Goal: Task Accomplishment & Management: Manage account settings

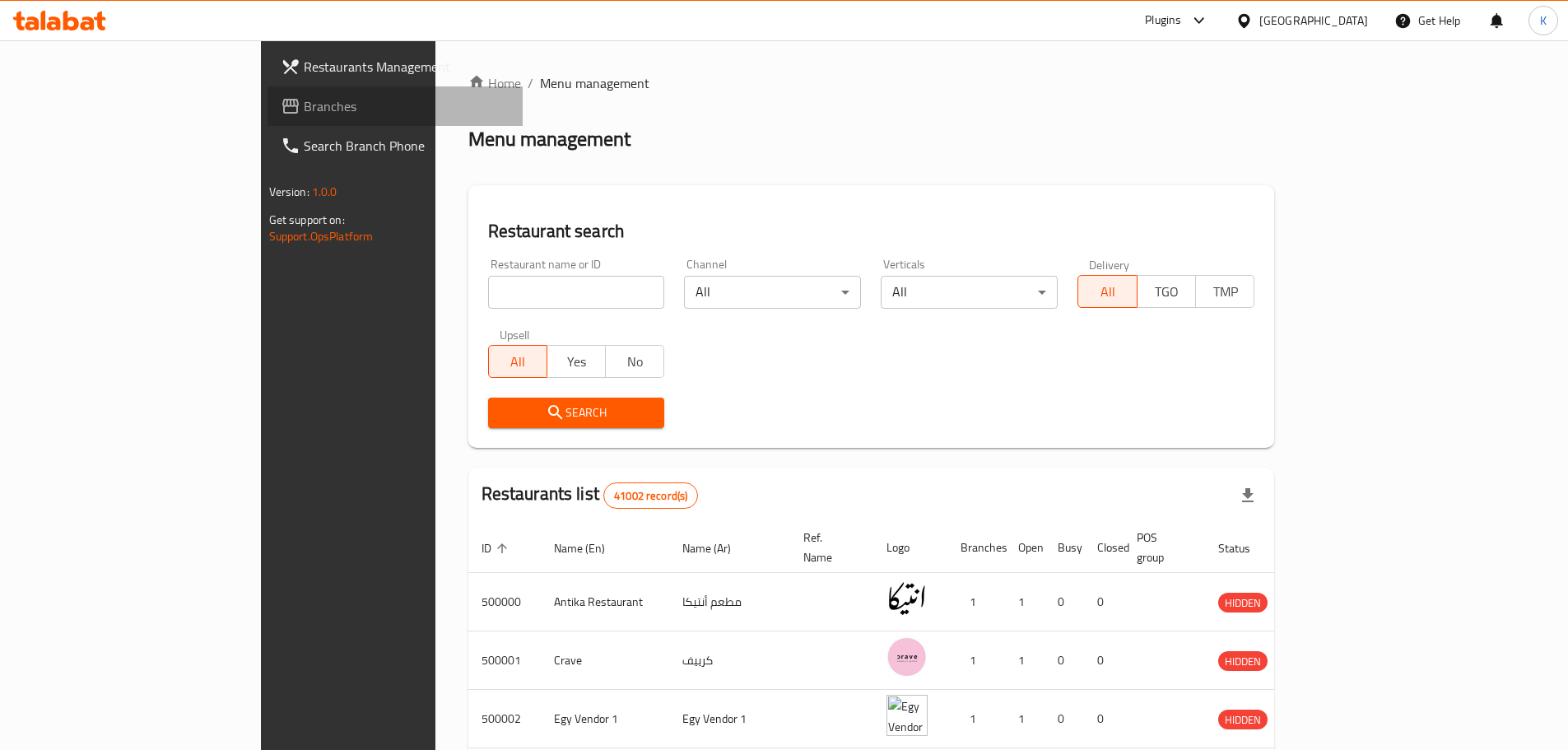
click at [304, 104] on span "Branches" at bounding box center [406, 106] width 206 height 20
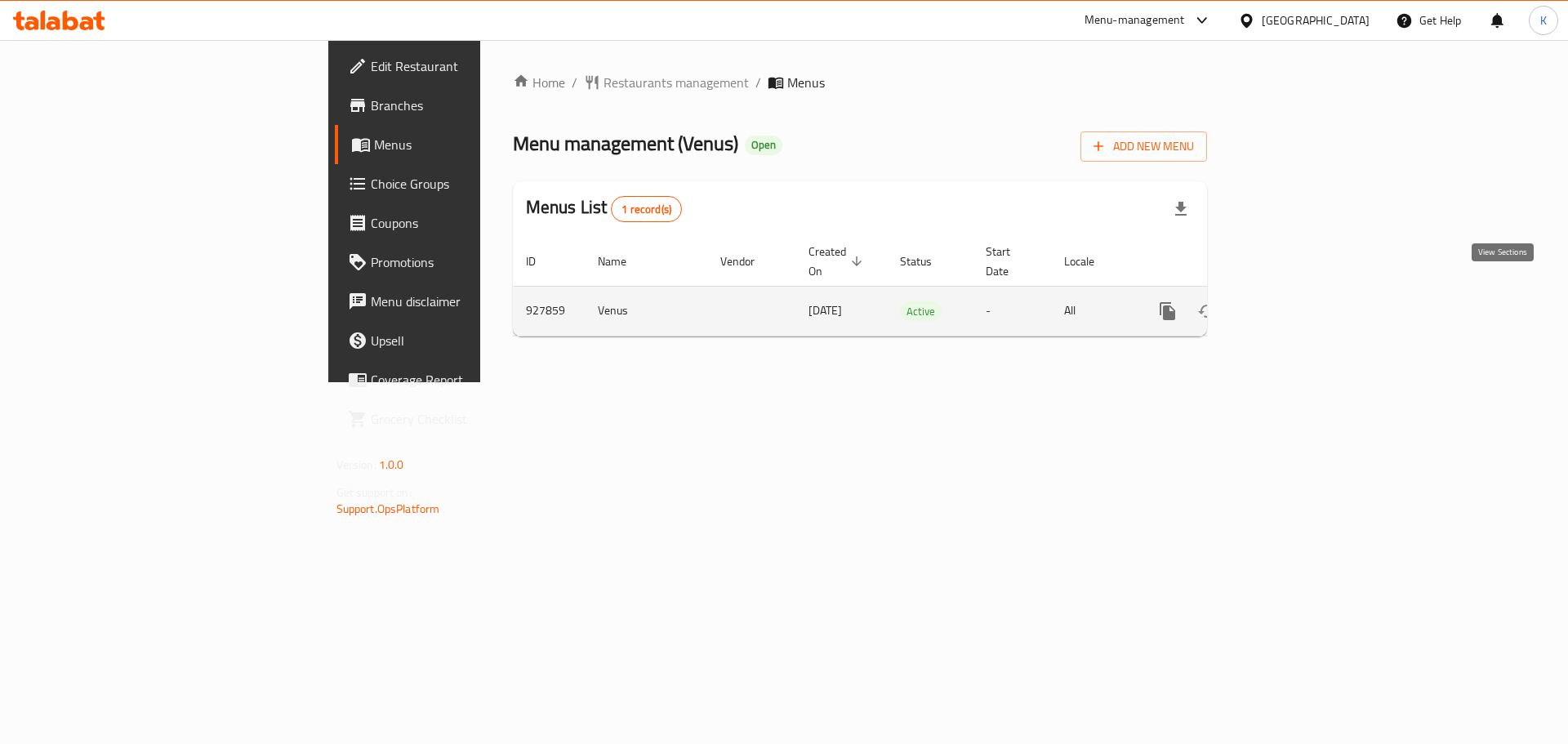
click at [1306, 296] on link "enhanced table" at bounding box center [1285, 311] width 39 height 39
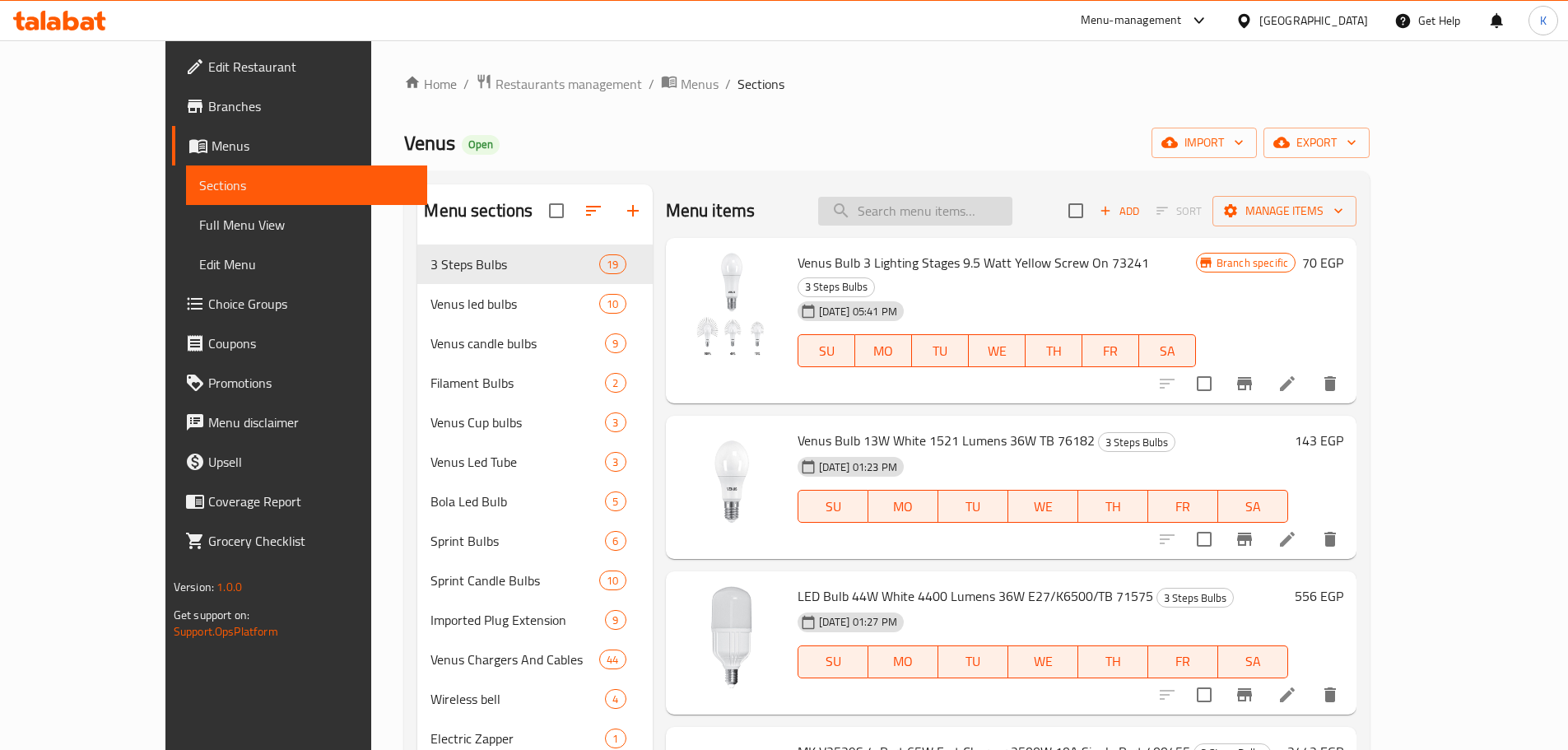
click at [938, 207] on input "search" at bounding box center [915, 211] width 194 height 29
paste input "Venus White Falm Candle Bulbs 5.5 Watt – 77140"
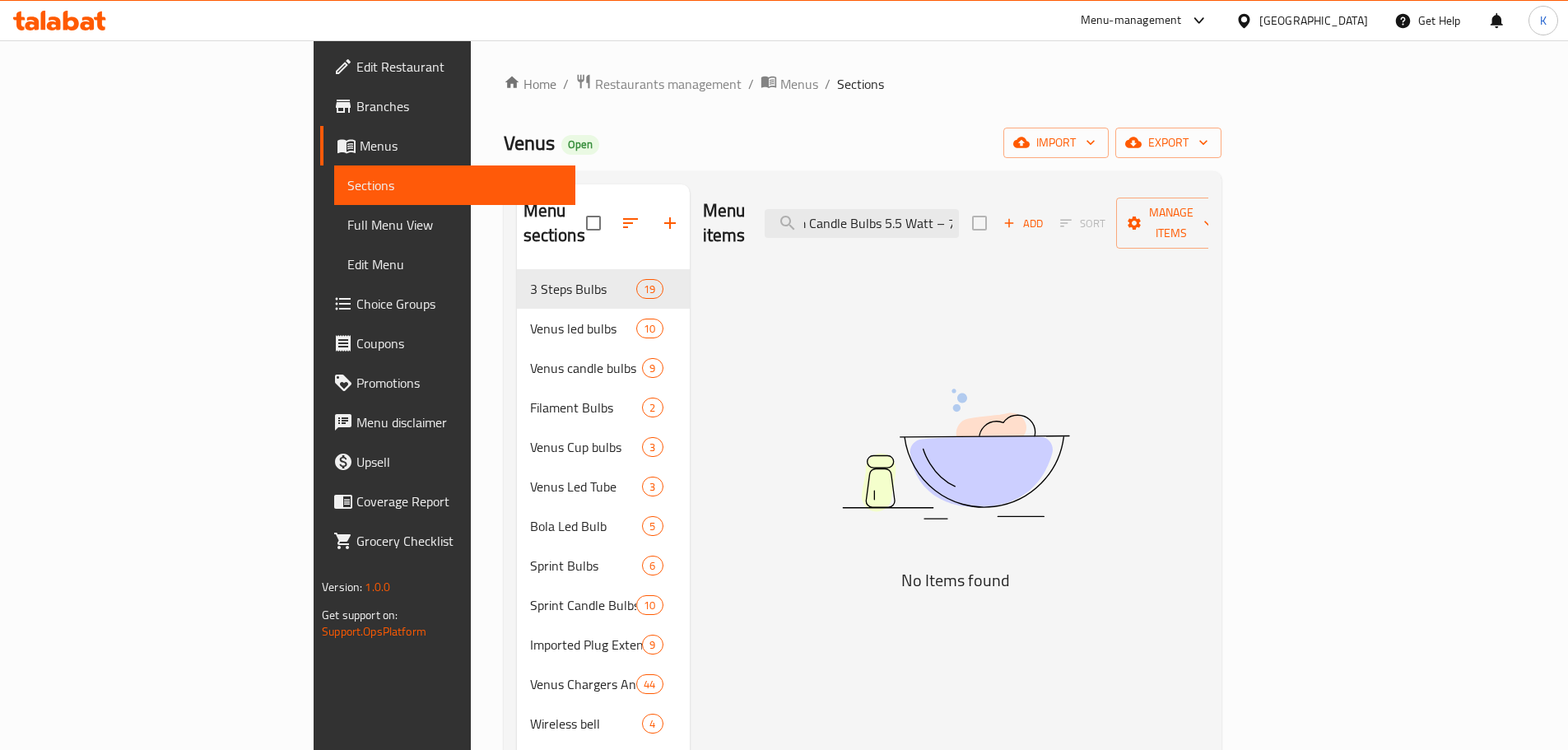
drag, startPoint x: 1001, startPoint y: 206, endPoint x: 1205, endPoint y: 219, distance: 204.4
click at [1205, 219] on div "Menu items Venus White Falm Candle Bulbs 5.5 Watt – 77140 Add Sort Manage items" at bounding box center [956, 223] width 506 height 78
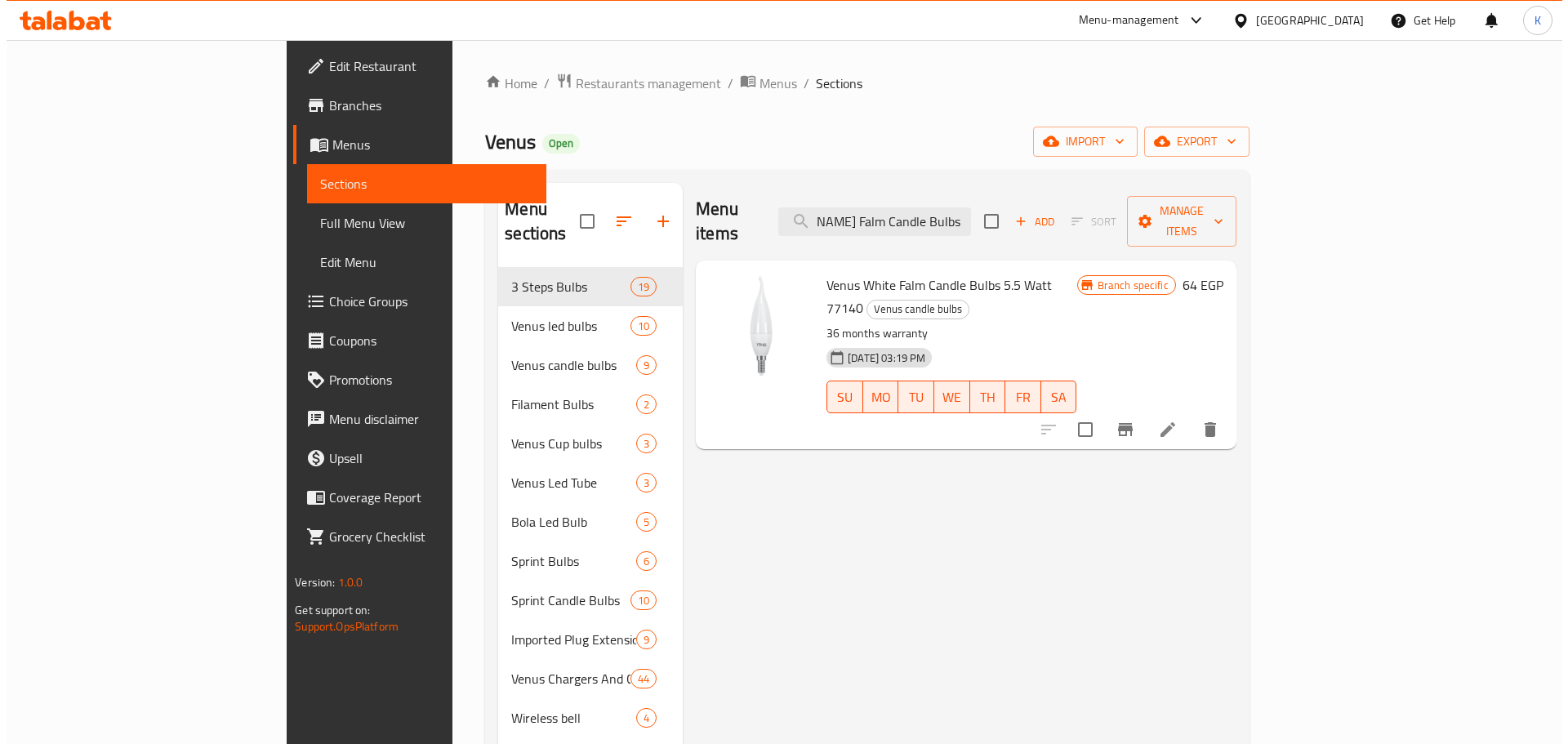
scroll to position [0, 0]
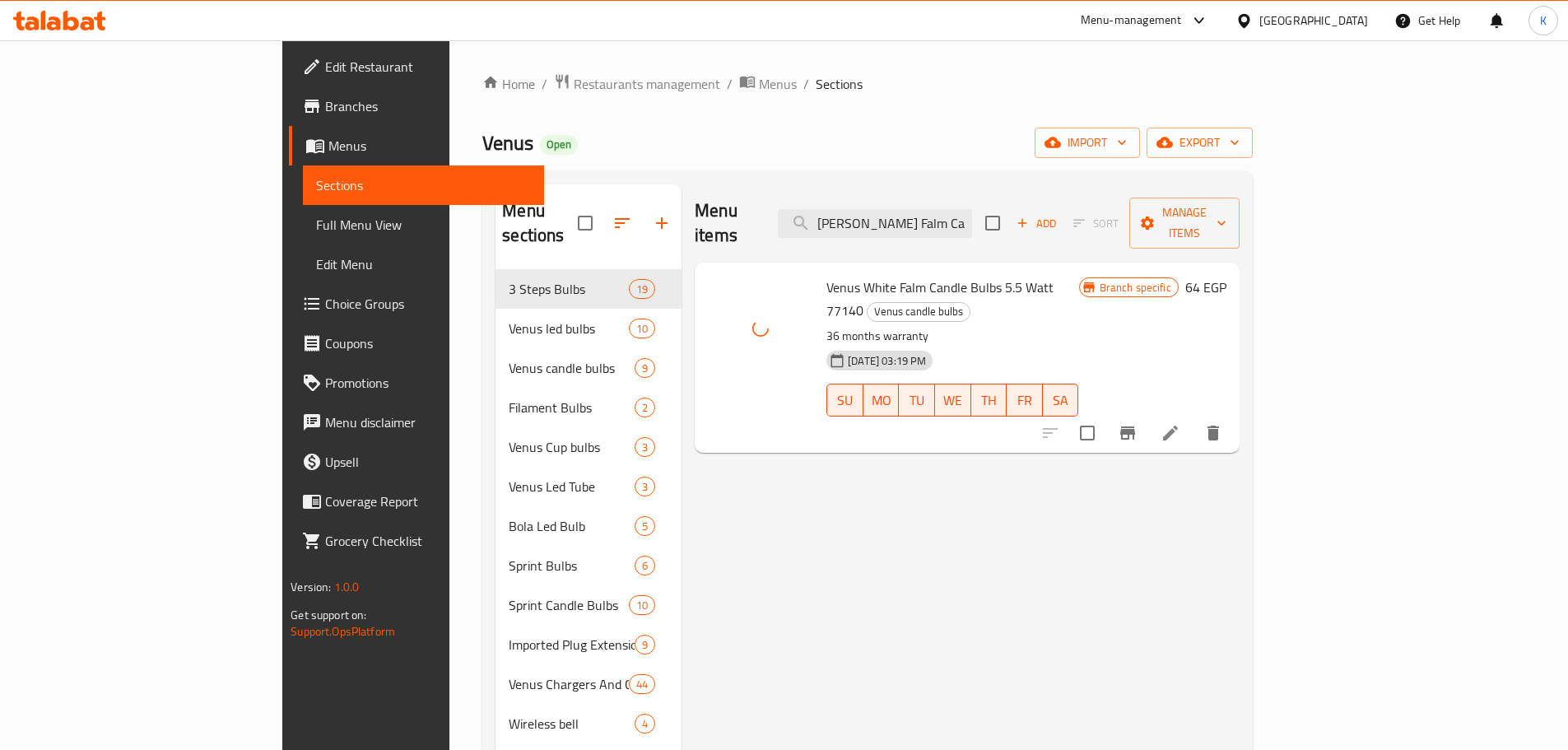
click at [697, 434] on div "Menu items Venus White Falm Candle Bulbs 5.5 W Add Sort Manage items Venus Whit…" at bounding box center [961, 566] width 558 height 763
click at [970, 224] on input "Venus White Falm Candle Bulbs 5.5 W" at bounding box center [875, 223] width 194 height 29
paste input "Led Yellow Falm Candle Bulb 5.5 Watt – 77141"
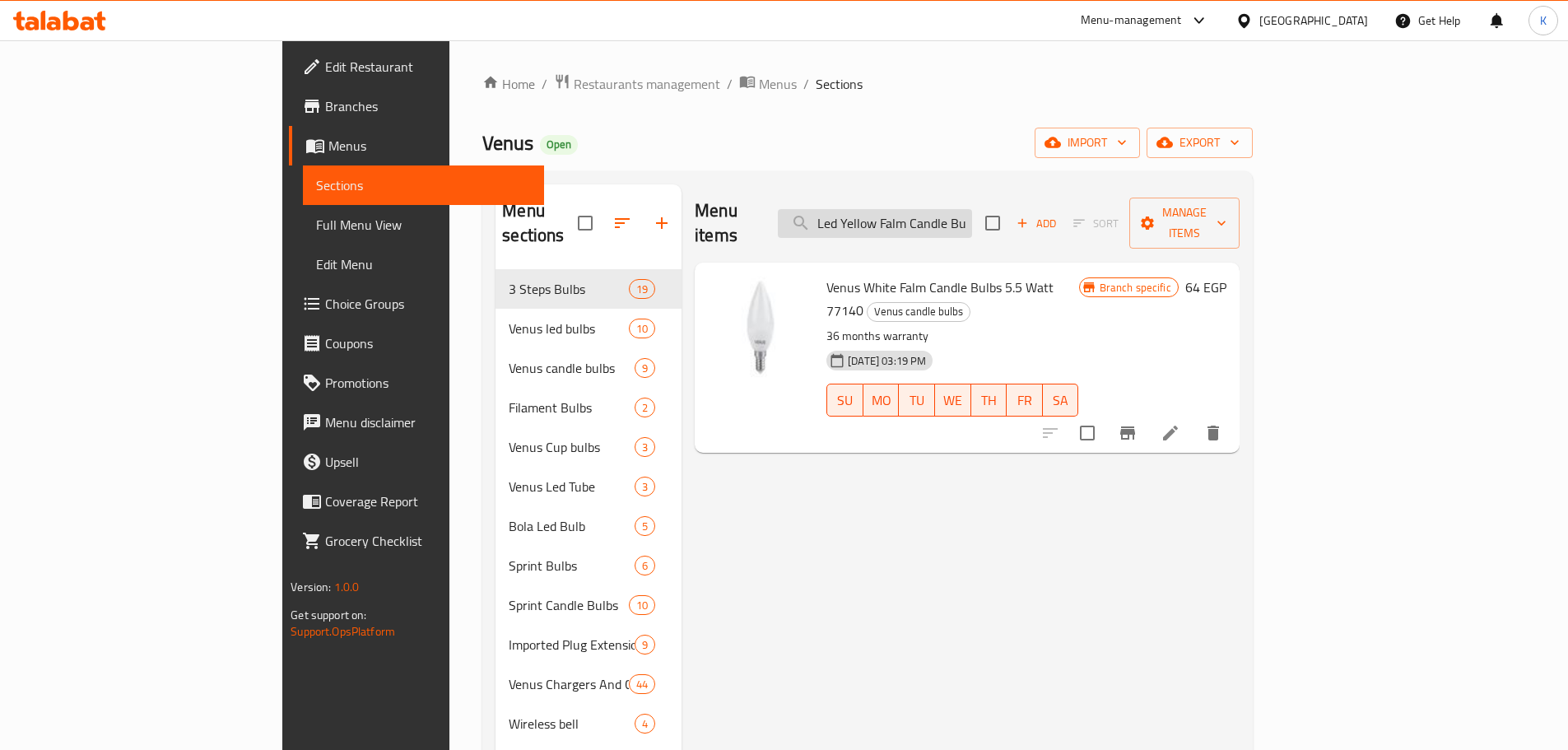
scroll to position [0, 111]
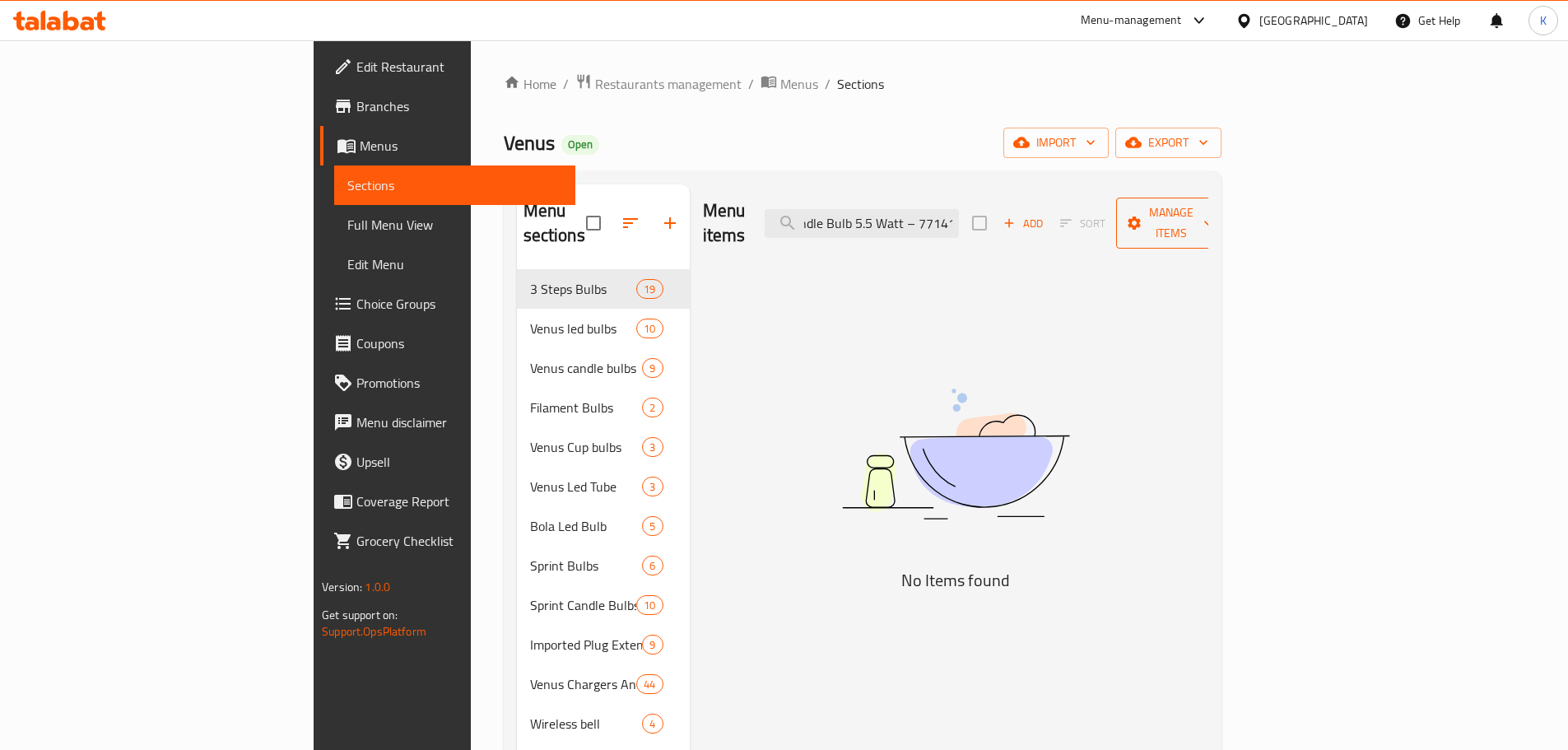
drag, startPoint x: 999, startPoint y: 208, endPoint x: 1386, endPoint y: 215, distance: 387.1
click at [1208, 215] on div "Menu items Led Yellow Falm Candle Bulb 5.5 Watt – 77141 Add Sort Manage items" at bounding box center [956, 223] width 506 height 78
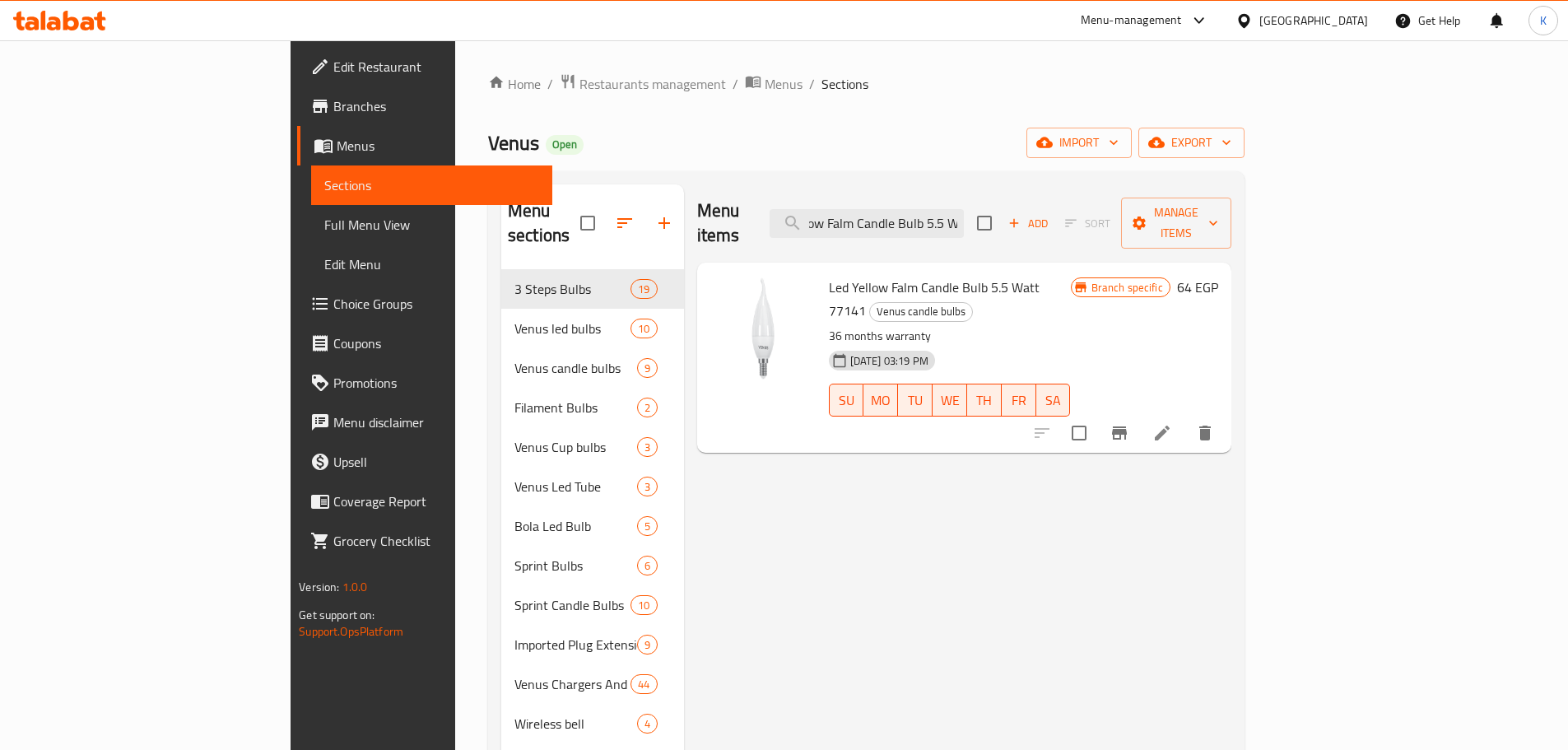
type input "Led Yellow Falm Candle Bulb 5.5 W"
click at [759, 464] on div "Menu items Led Yellow Falm Candle Bulb 5.5 W Add Sort Manage items Led Yellow F…" at bounding box center [958, 566] width 548 height 763
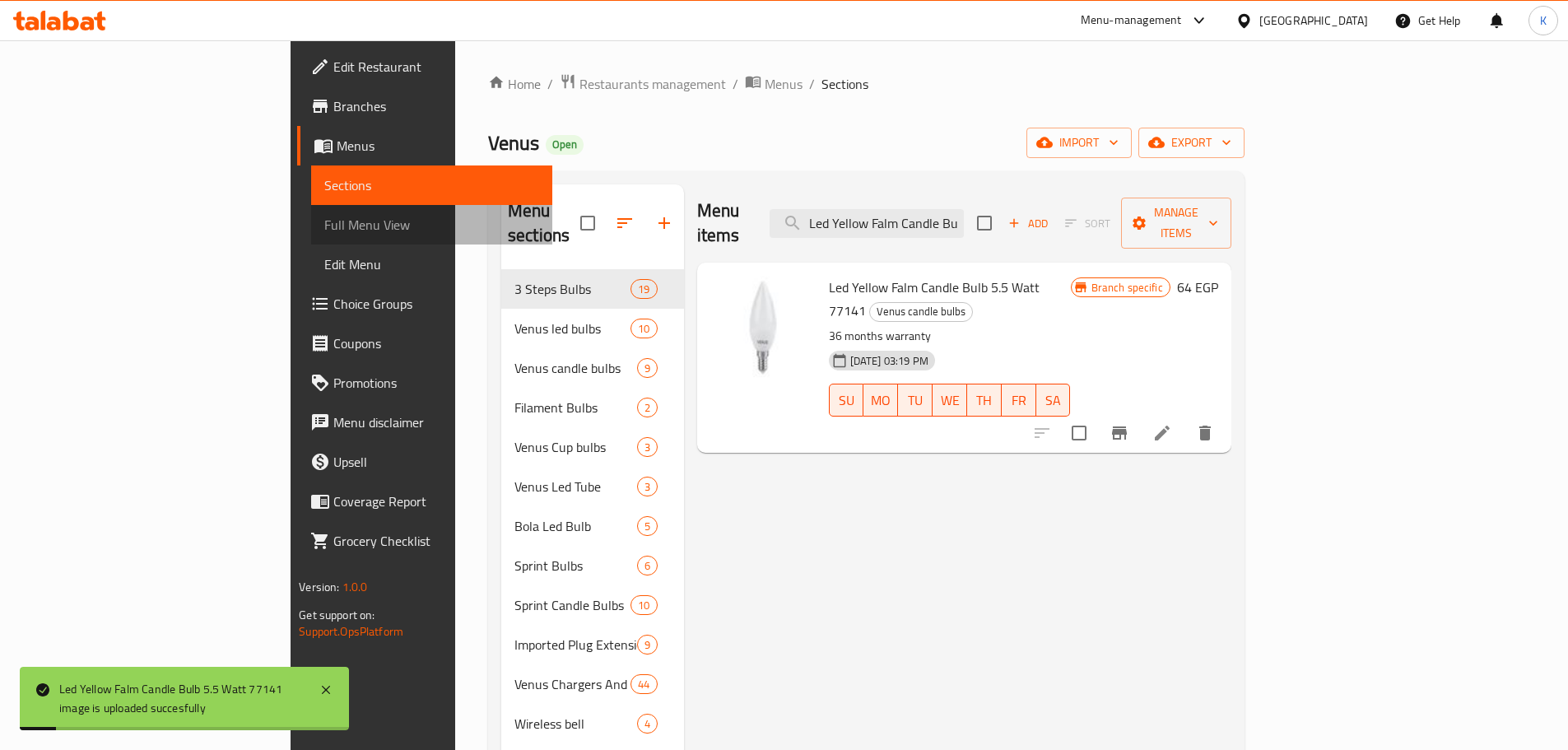
click at [325, 226] on span "Full Menu View" at bounding box center [432, 225] width 215 height 20
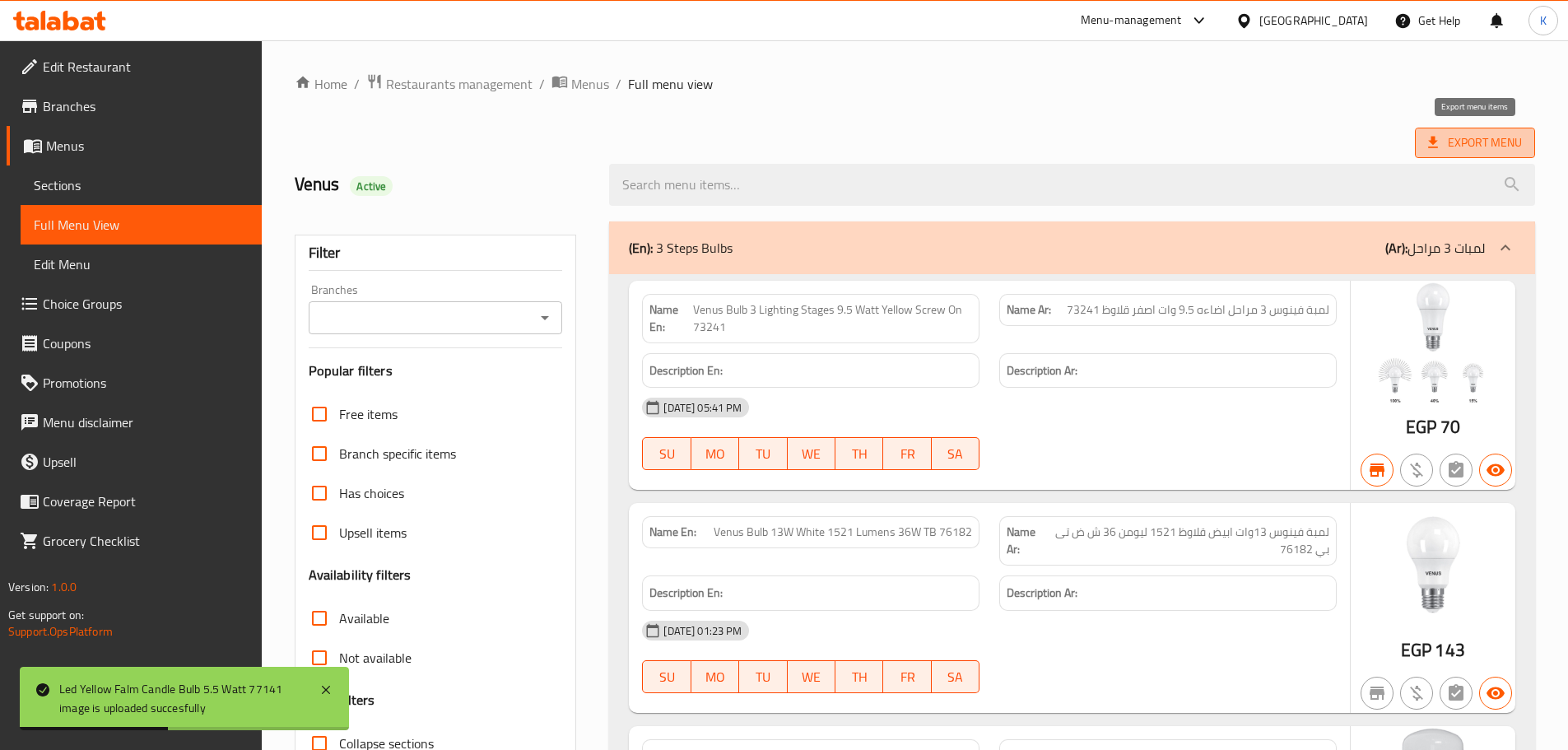
click at [1457, 147] on span "Export Menu" at bounding box center [1474, 143] width 94 height 21
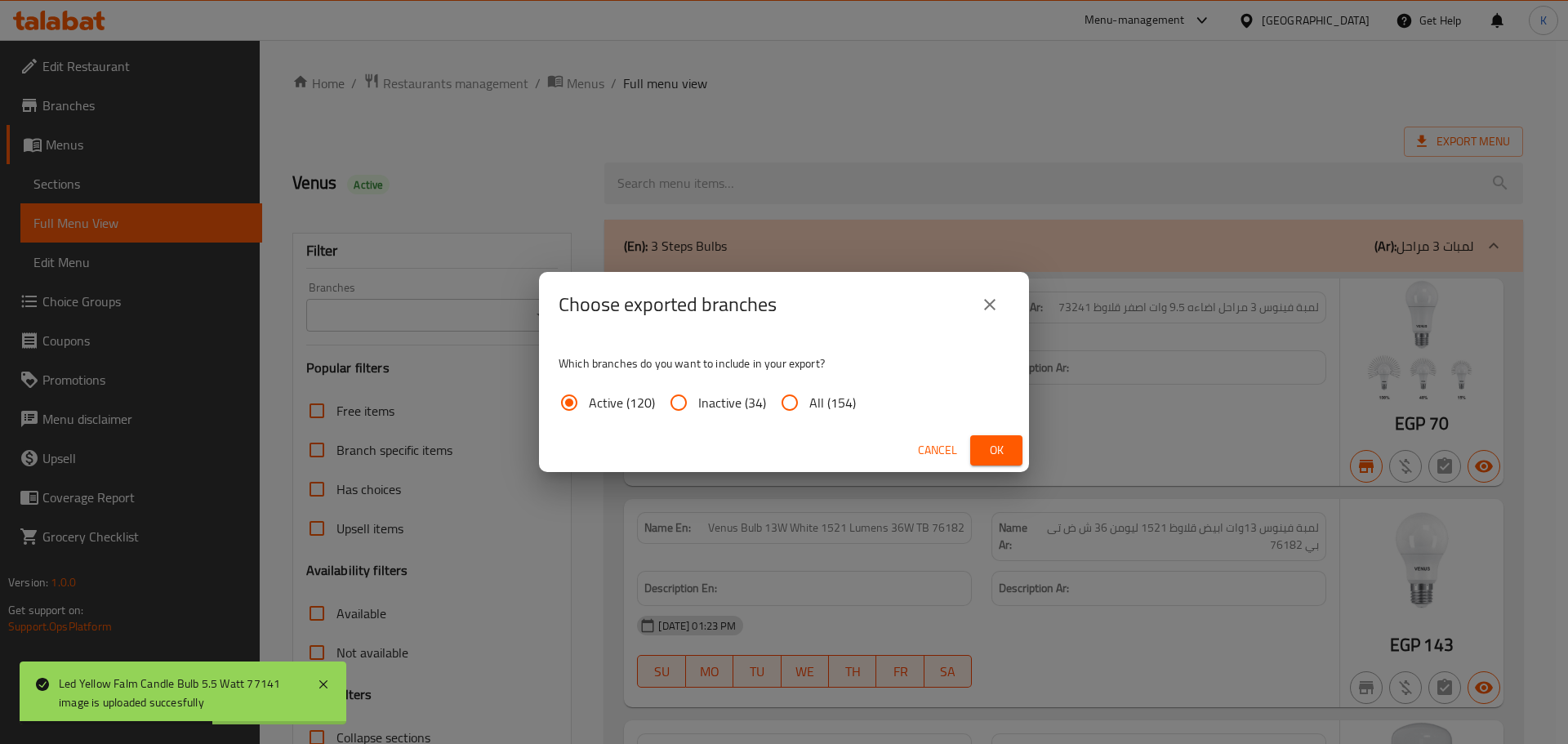
click at [794, 400] on input "All (154)" at bounding box center [789, 402] width 39 height 39
radio input "true"
click at [1004, 449] on span "Ok" at bounding box center [997, 451] width 26 height 21
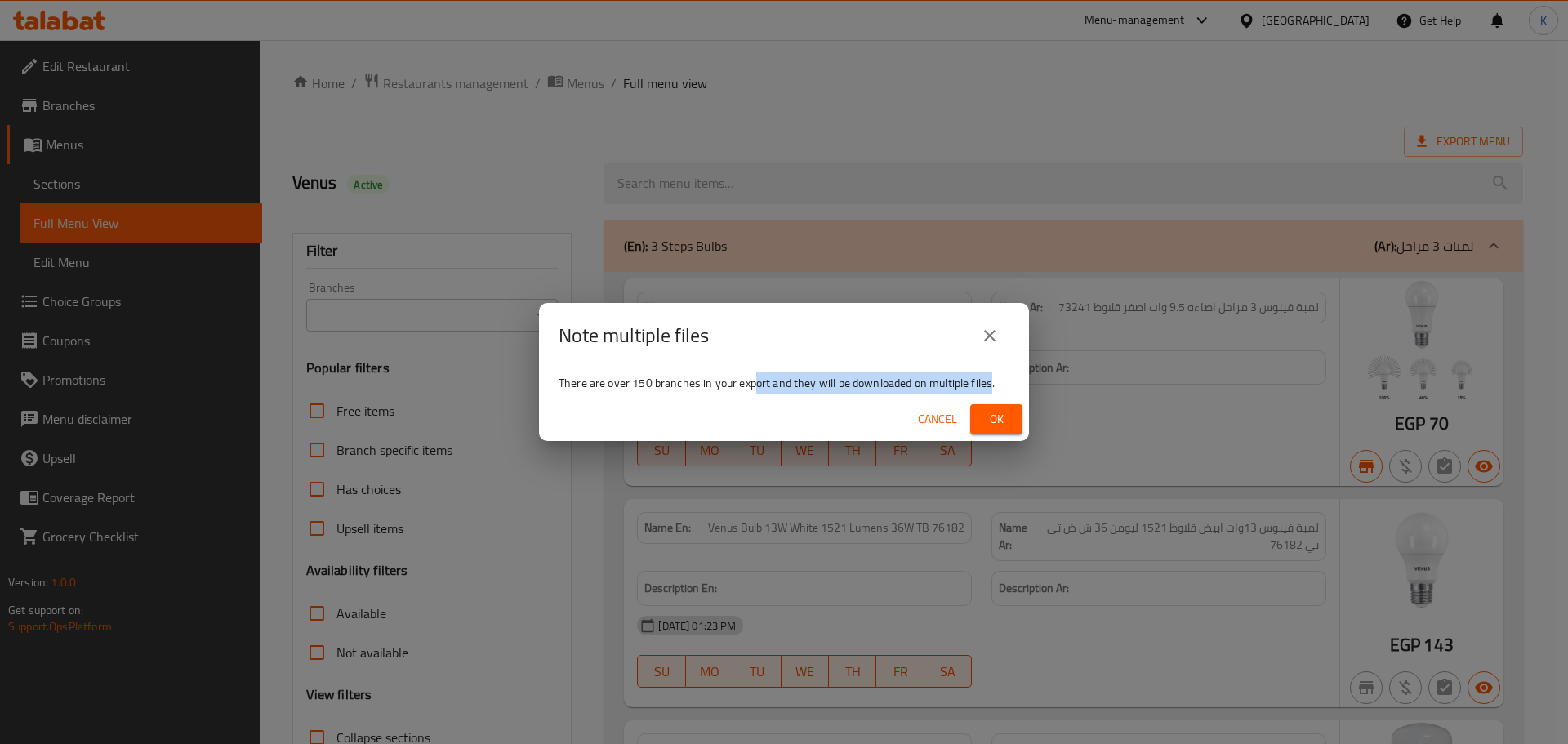
drag, startPoint x: 758, startPoint y: 385, endPoint x: 992, endPoint y: 386, distance: 234.0
click at [992, 386] on span "There are over 150 branches in your export and they will be downloaded on multi…" at bounding box center [777, 383] width 436 height 21
click at [844, 403] on div "Cancel Ok" at bounding box center [784, 419] width 491 height 43
click at [939, 412] on span "Cancel" at bounding box center [938, 419] width 39 height 21
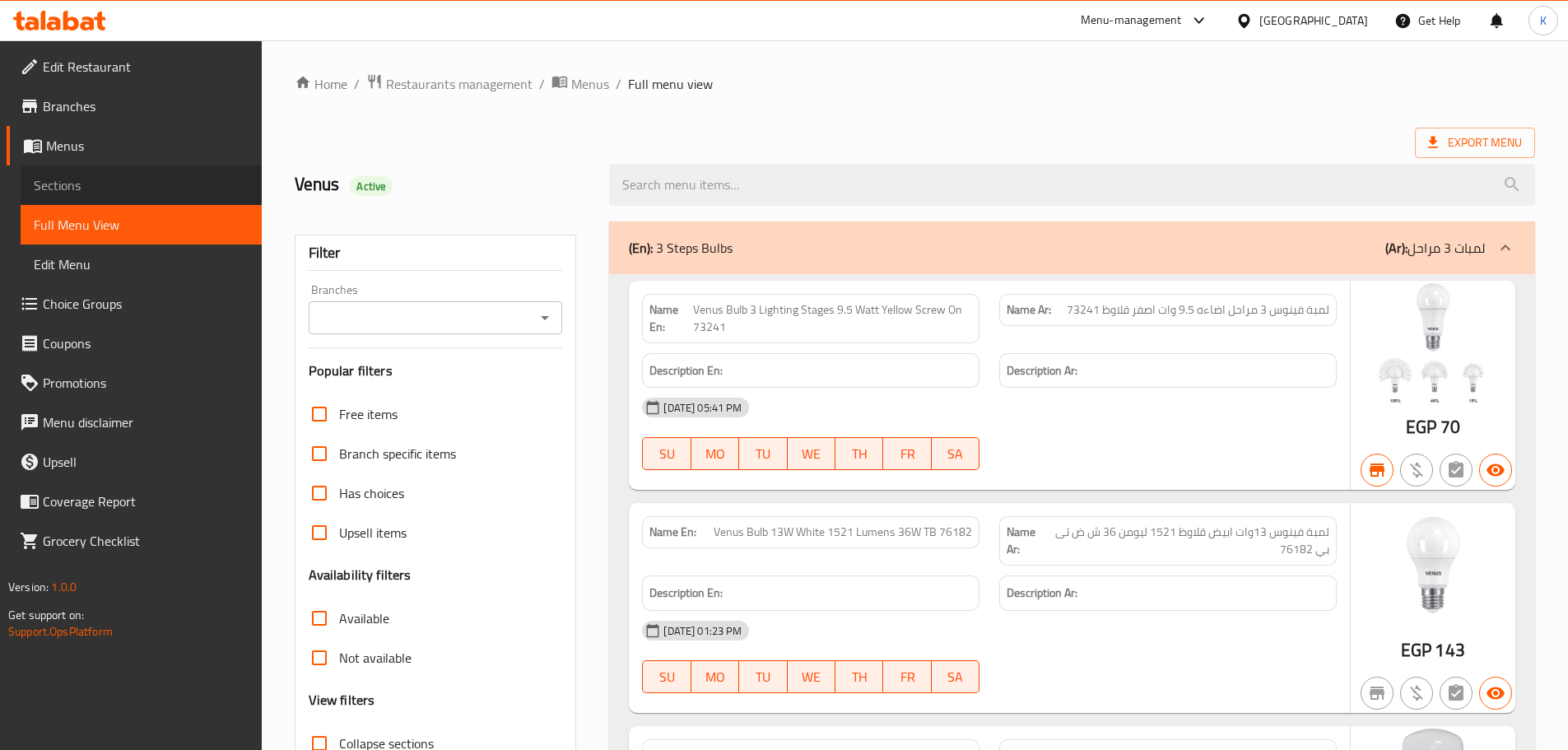
click at [70, 180] on span "Sections" at bounding box center [142, 185] width 215 height 20
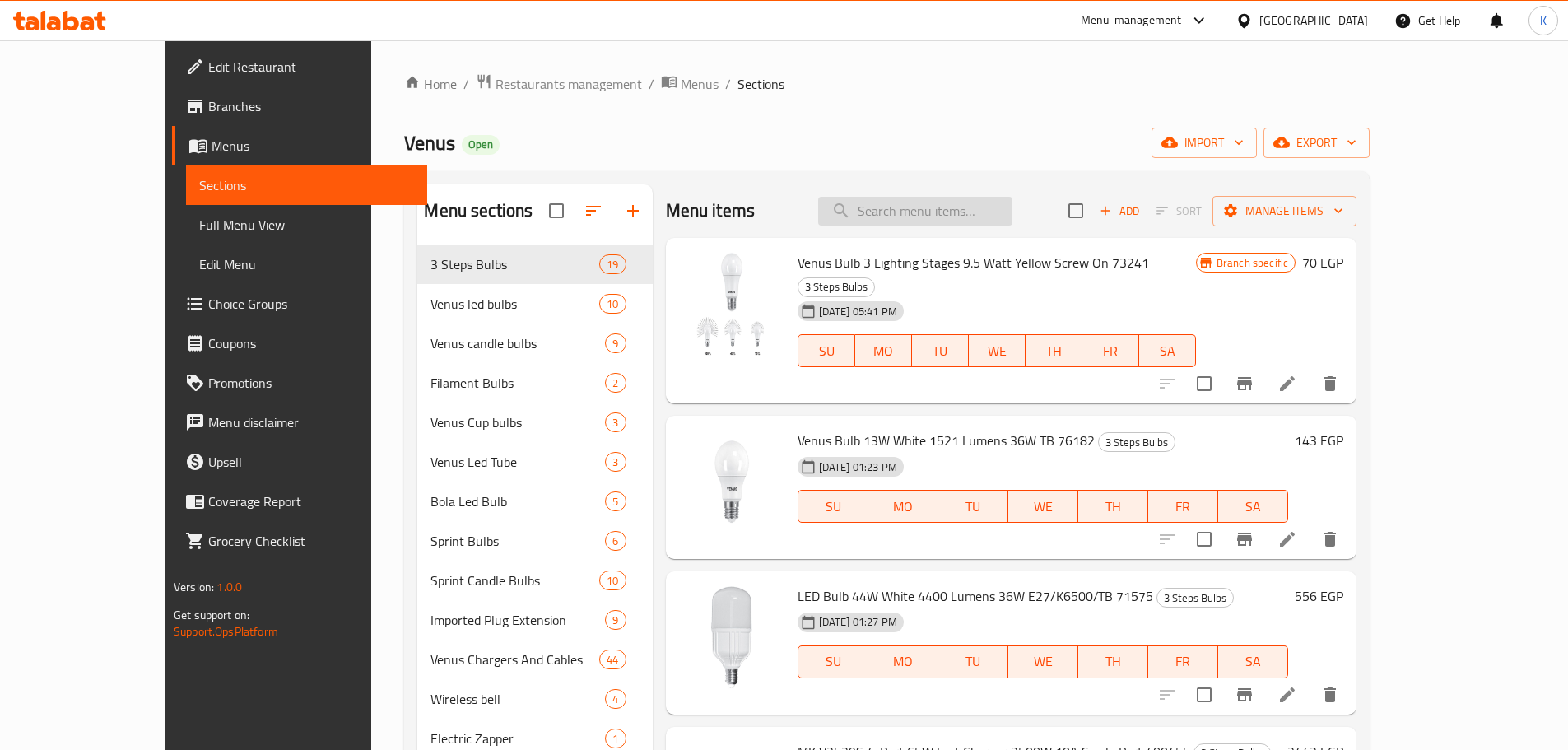
click at [964, 205] on input "search" at bounding box center [915, 211] width 194 height 29
paste input "Led Yellow Falm Candle Bulb 5.5 Watt – 77141"
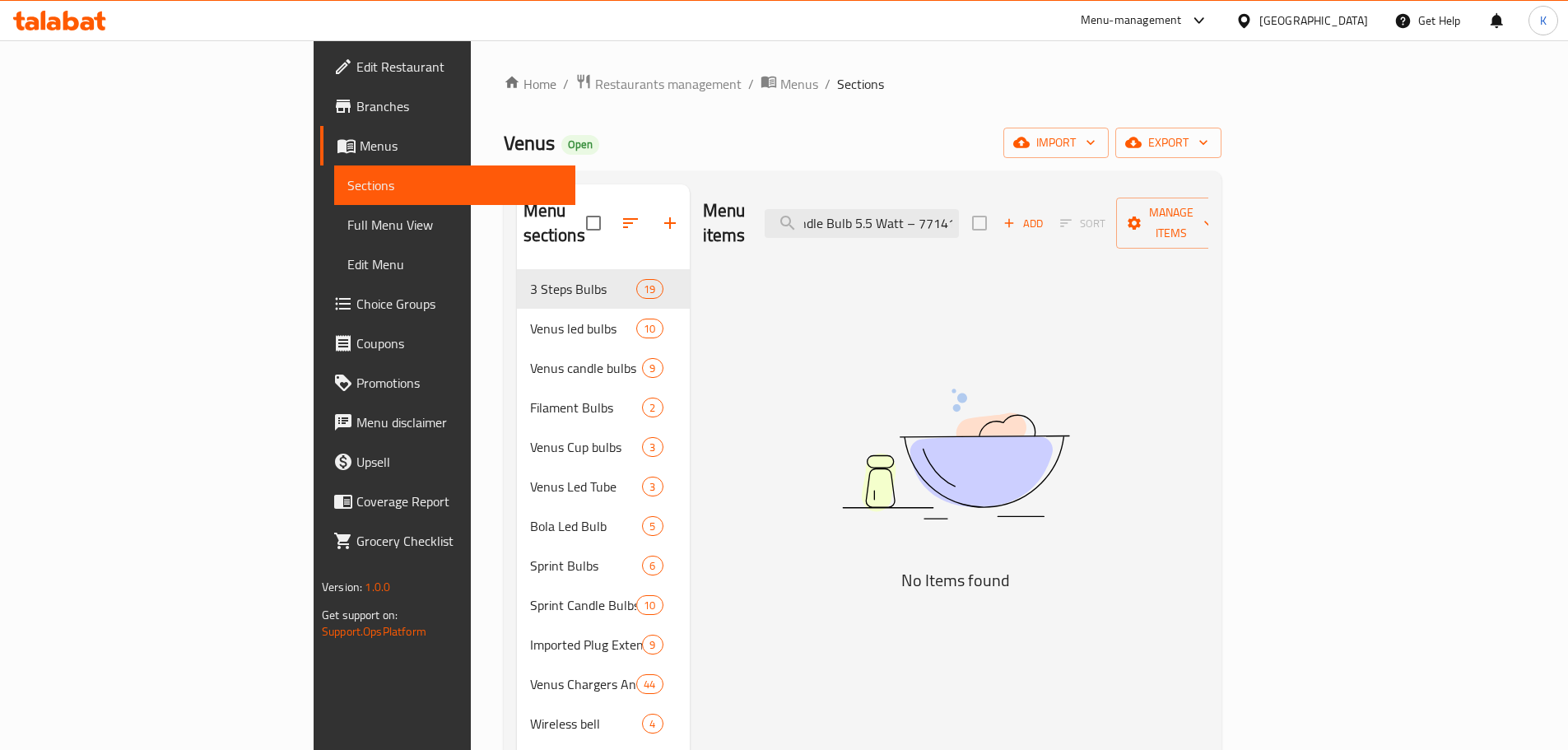
drag, startPoint x: 976, startPoint y: 215, endPoint x: 1357, endPoint y: 214, distance: 381.0
click at [1208, 214] on div "Menu items Led Yellow Falm Candle Bulb 5.5 Watt – 77141 Add Sort Manage items" at bounding box center [956, 223] width 506 height 78
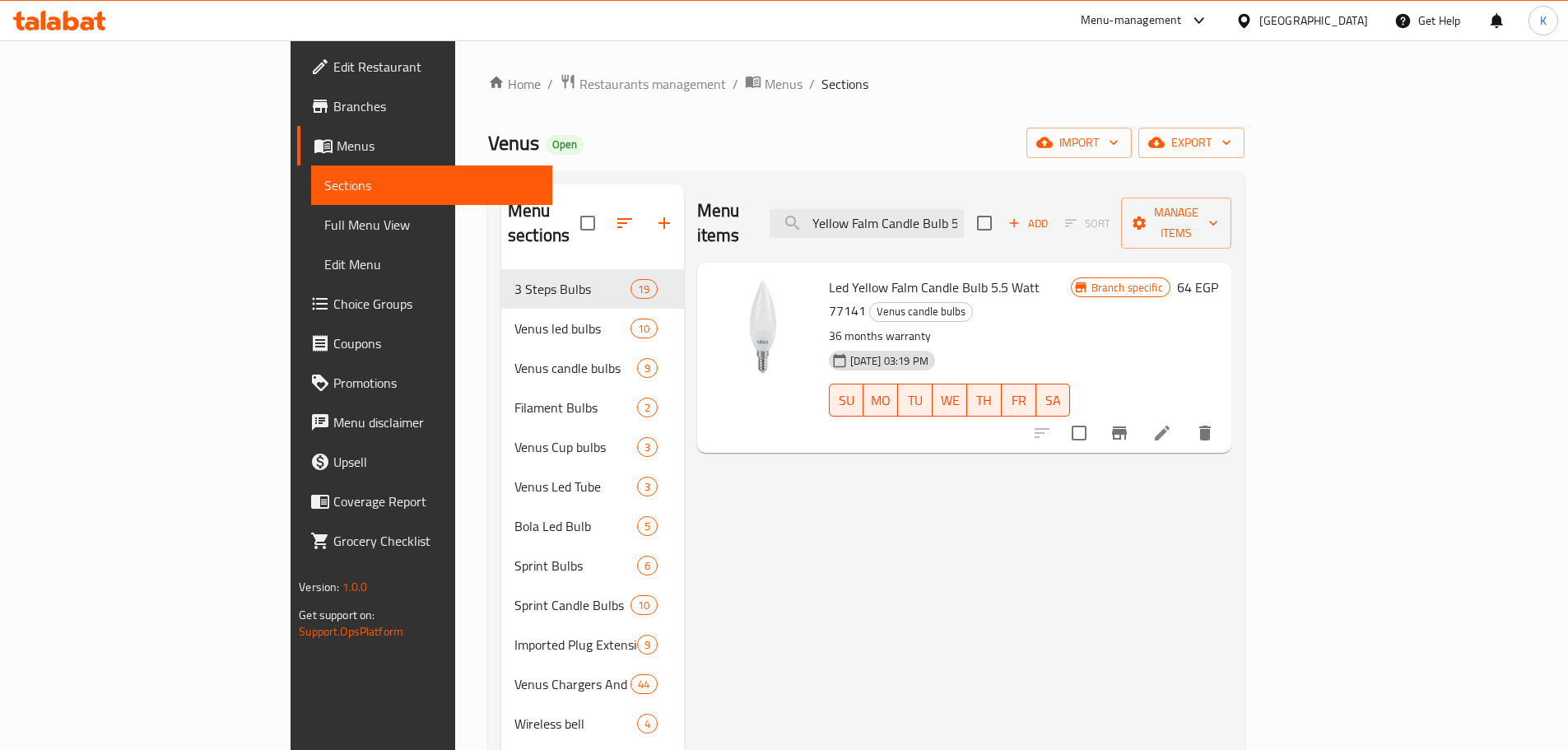
type input "Led Yellow Falm Candle Bulb 5"
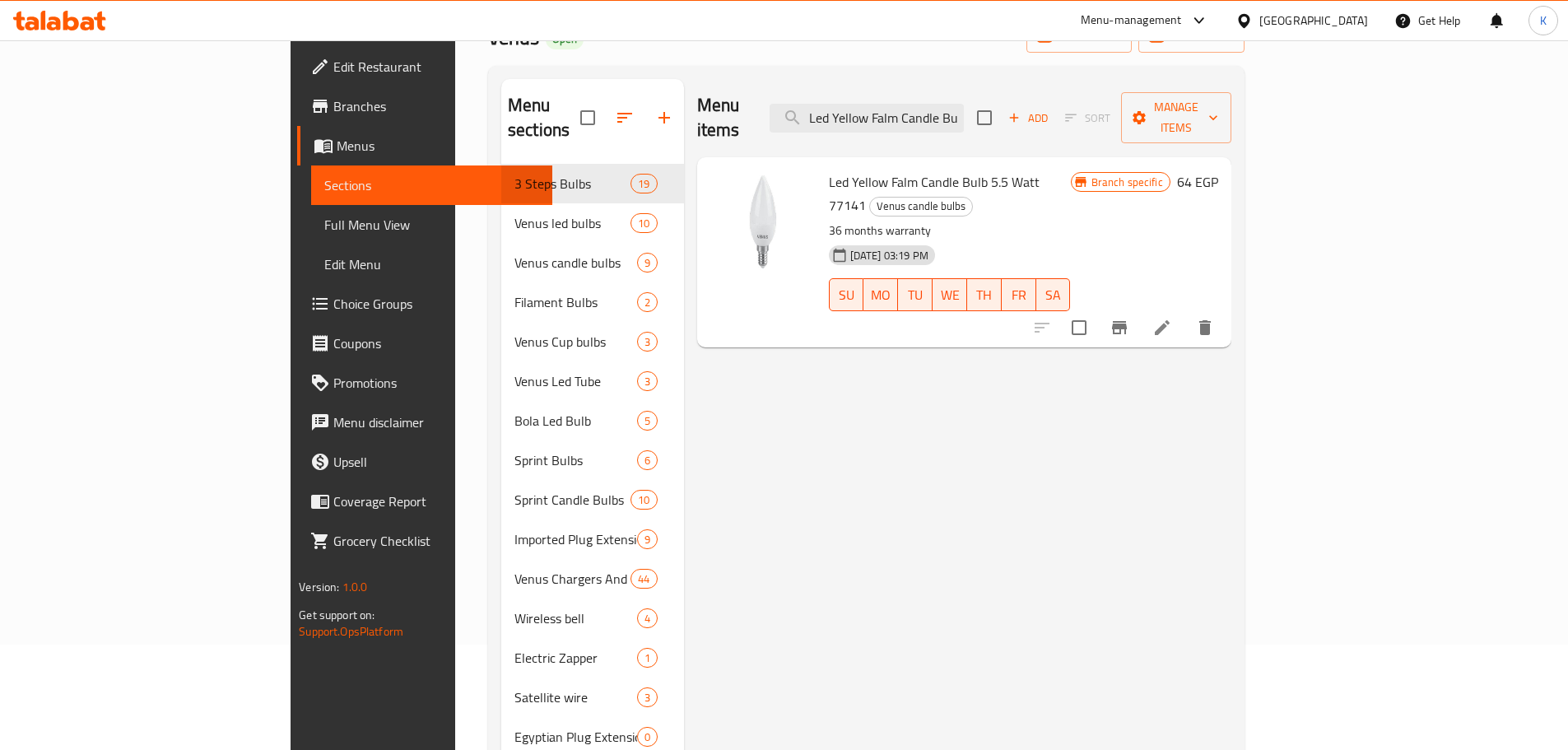
scroll to position [0, 0]
